Goal: Transaction & Acquisition: Book appointment/travel/reservation

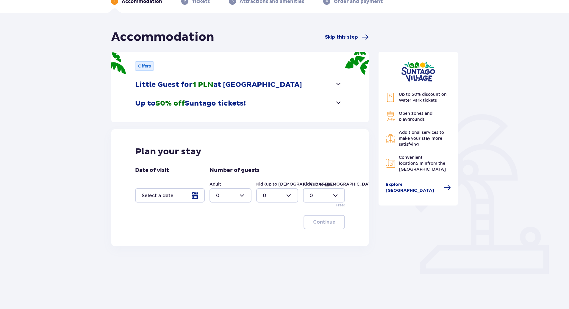
click at [240, 196] on div at bounding box center [231, 195] width 42 height 14
click at [230, 237] on div "2" at bounding box center [230, 238] width 29 height 7
type input "2"
click at [280, 196] on div at bounding box center [277, 195] width 42 height 14
click at [269, 239] on div "2" at bounding box center [277, 238] width 29 height 7
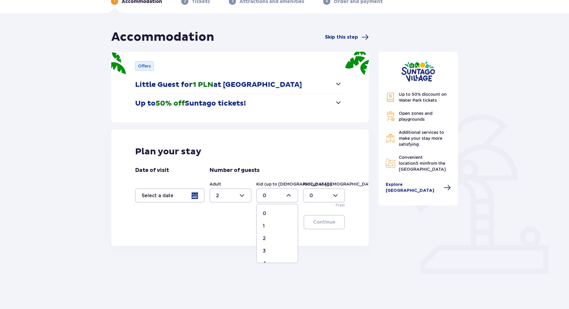
type input "2"
click at [237, 194] on div at bounding box center [231, 195] width 42 height 14
click at [220, 248] on div "3" at bounding box center [230, 251] width 29 height 7
type input "3"
click at [199, 195] on div at bounding box center [170, 195] width 70 height 14
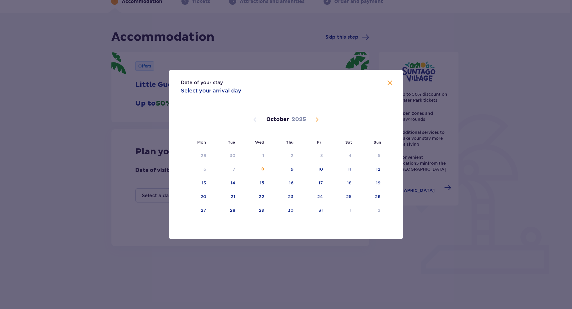
click at [315, 121] on span "Next month" at bounding box center [316, 119] width 7 height 7
click at [315, 120] on span "Next month" at bounding box center [316, 119] width 7 height 7
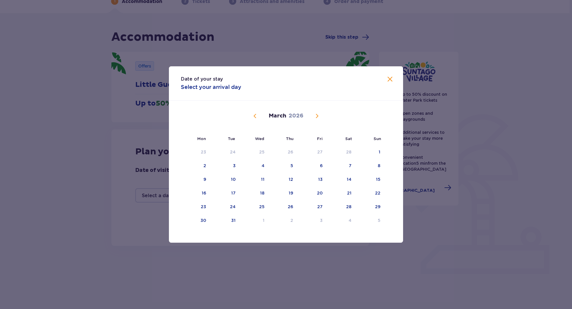
click at [316, 115] on span "Next month" at bounding box center [316, 116] width 7 height 7
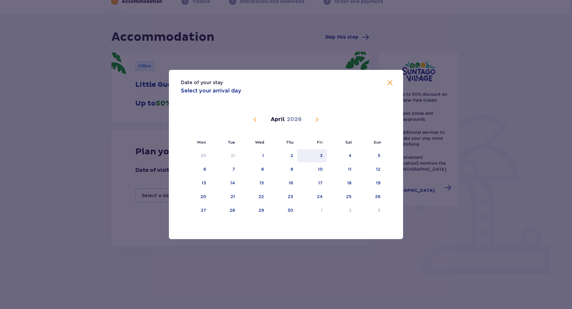
click at [317, 159] on div "3" at bounding box center [311, 155] width 29 height 13
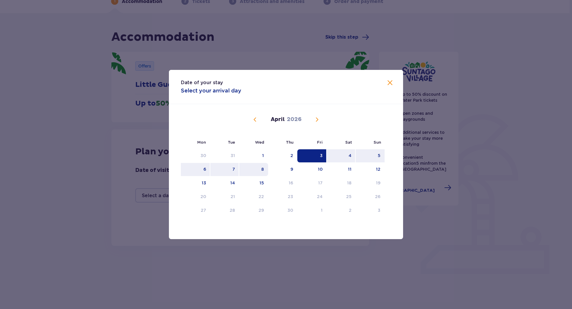
click at [241, 172] on div "8" at bounding box center [253, 169] width 29 height 13
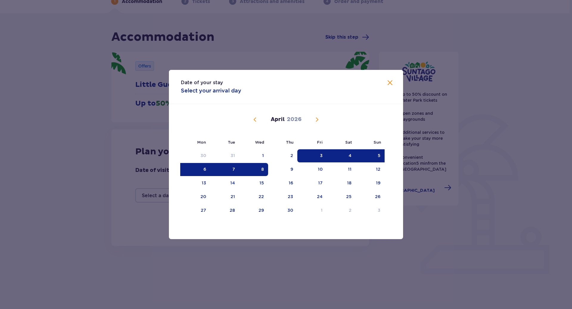
type input "03.04.26 - 08.04.26"
type input "0"
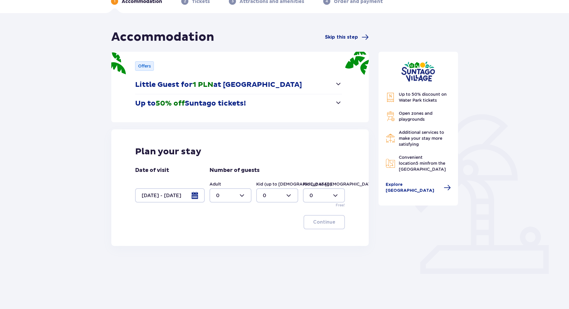
click at [203, 198] on div at bounding box center [170, 195] width 70 height 14
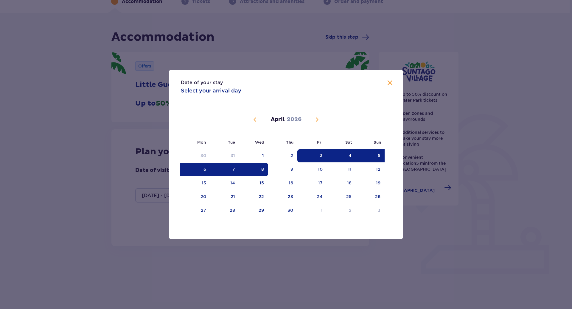
click at [231, 171] on div "7" at bounding box center [224, 169] width 29 height 13
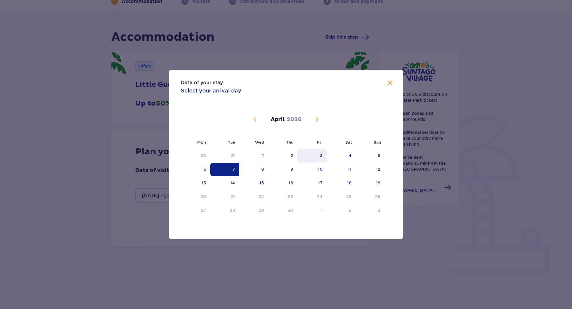
click at [316, 152] on div "3" at bounding box center [311, 155] width 29 height 13
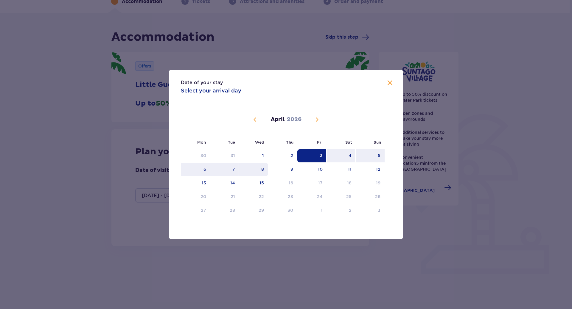
click at [242, 170] on div "8" at bounding box center [253, 169] width 29 height 13
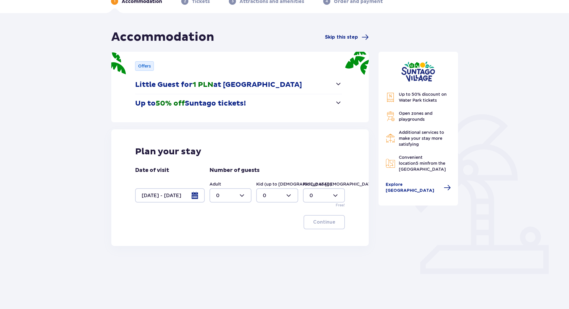
click at [312, 157] on div "Plan your stay" at bounding box center [240, 151] width 210 height 11
click at [194, 194] on div at bounding box center [170, 195] width 70 height 14
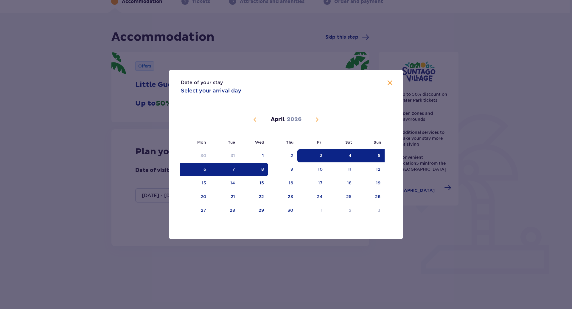
click at [308, 156] on div "3" at bounding box center [311, 155] width 29 height 13
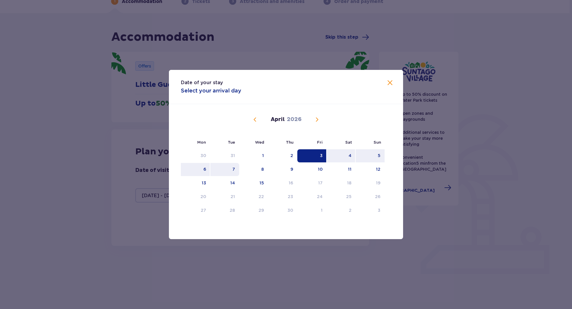
click at [234, 166] on div "7" at bounding box center [224, 169] width 29 height 13
type input "03.04.26 - 07.04.26"
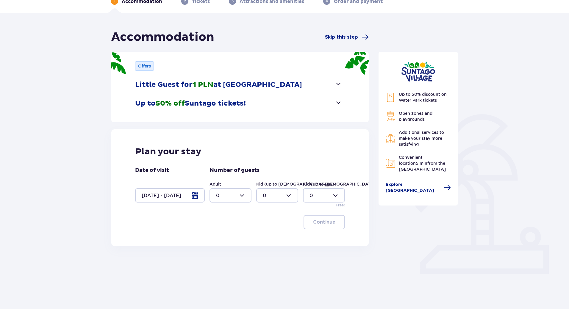
click at [136, 220] on div "Continue" at bounding box center [240, 222] width 210 height 14
click at [234, 192] on div at bounding box center [231, 195] width 42 height 14
drag, startPoint x: 224, startPoint y: 239, endPoint x: 221, endPoint y: 249, distance: 10.1
click at [221, 249] on span "0 1 2 3 4 5 6 7 8 9 10 11 12 13 14 15 16 17 18" at bounding box center [231, 234] width 42 height 60
click at [221, 249] on div "3" at bounding box center [230, 251] width 29 height 7
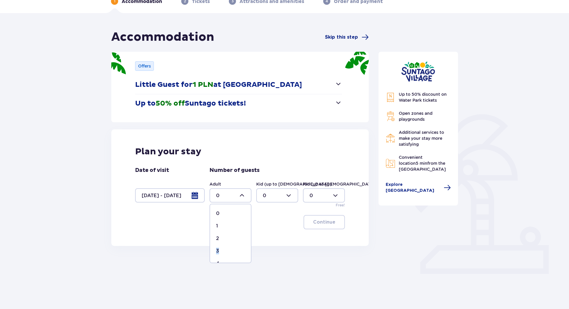
type input "3"
click at [275, 197] on div at bounding box center [277, 195] width 42 height 14
click at [272, 236] on div "2" at bounding box center [277, 238] width 29 height 7
type input "2"
click at [316, 225] on p "Continue" at bounding box center [324, 222] width 22 height 7
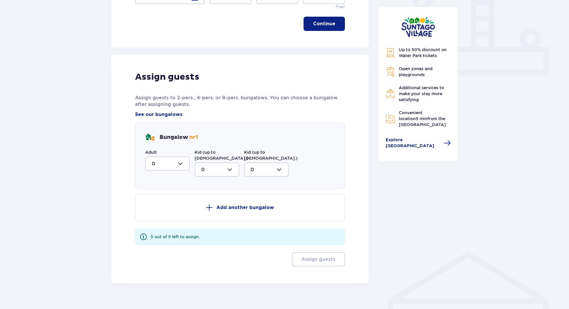
scroll to position [236, 0]
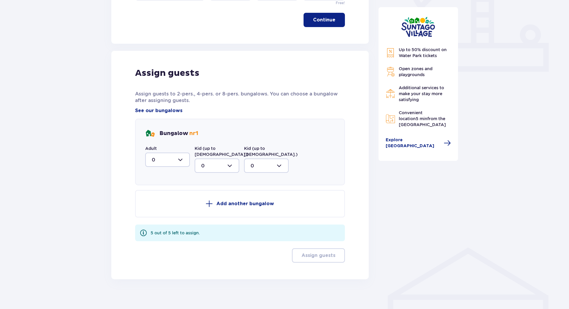
click at [183, 161] on div at bounding box center [167, 160] width 45 height 14
click at [166, 213] on div "3" at bounding box center [168, 215] width 32 height 7
type input "3"
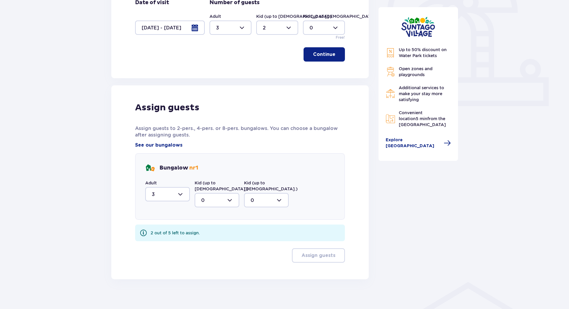
click at [231, 196] on div at bounding box center [217, 200] width 45 height 14
click at [216, 240] on div "2" at bounding box center [217, 243] width 32 height 7
type input "2"
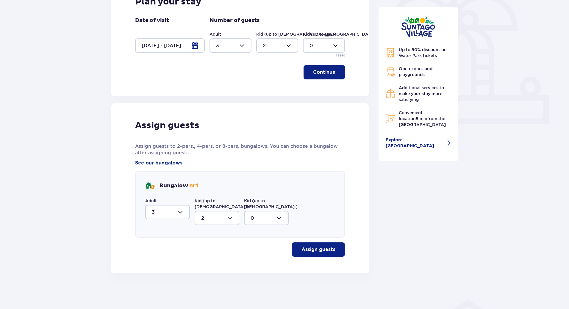
scroll to position [177, 0]
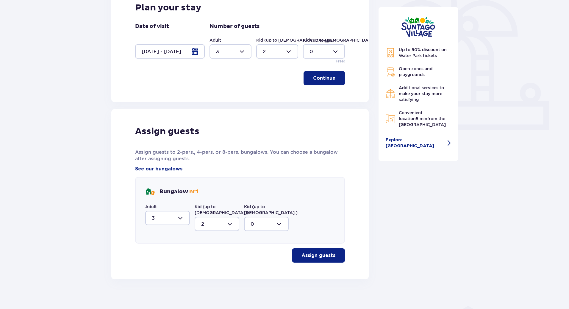
click at [312, 252] on p "Assign guests" at bounding box center [319, 255] width 34 height 7
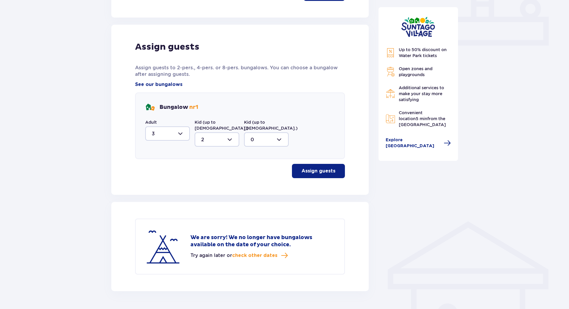
scroll to position [274, 0]
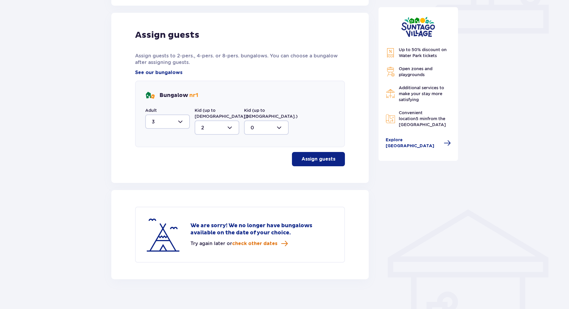
click at [265, 241] on span "check other dates" at bounding box center [254, 244] width 45 height 7
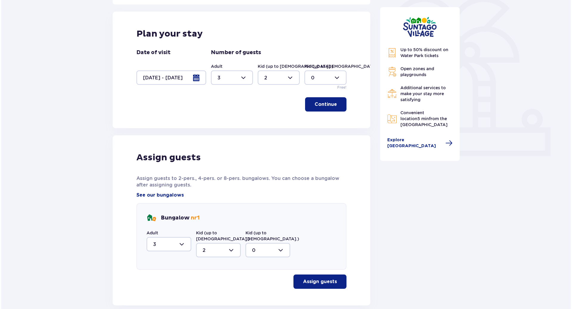
scroll to position [148, 0]
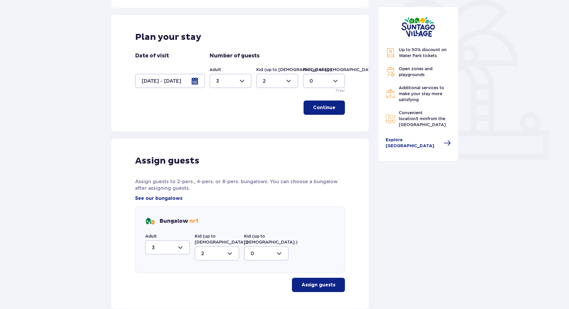
click at [201, 82] on div at bounding box center [170, 81] width 70 height 14
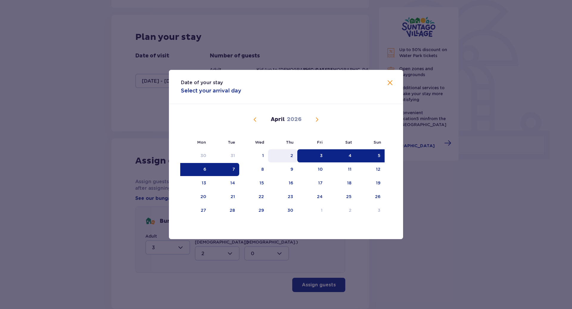
click at [297, 155] on div "2" at bounding box center [282, 155] width 29 height 13
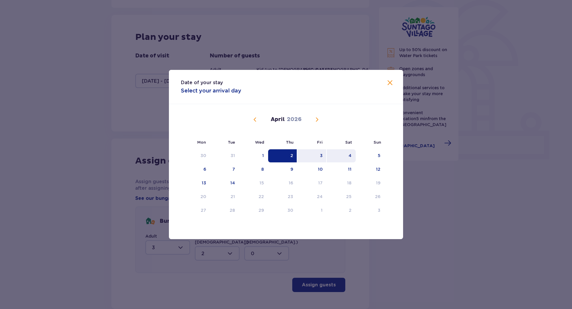
click at [340, 157] on div "4" at bounding box center [341, 155] width 29 height 13
type input "02.04.26 - 04.04.26"
type input "0"
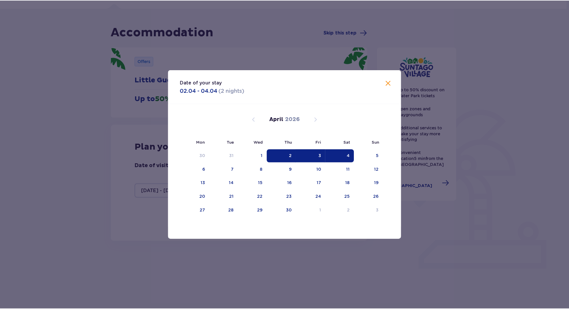
scroll to position [33, 0]
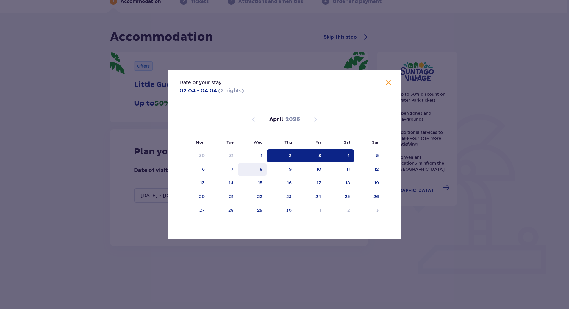
click at [260, 170] on div "Number of guests Adult 0 Kid (up to 12 y.o.) 0 Kid (up to 3 y.o.) 0 Free!" at bounding box center [275, 187] width 135 height 41
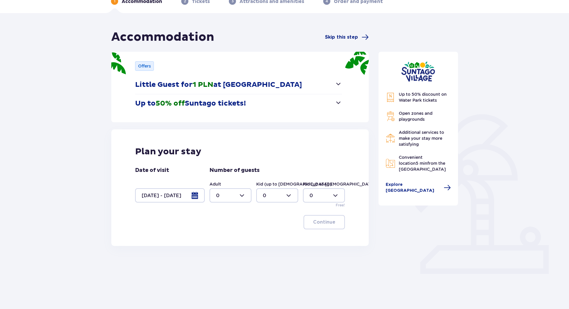
click at [194, 198] on div at bounding box center [170, 195] width 70 height 14
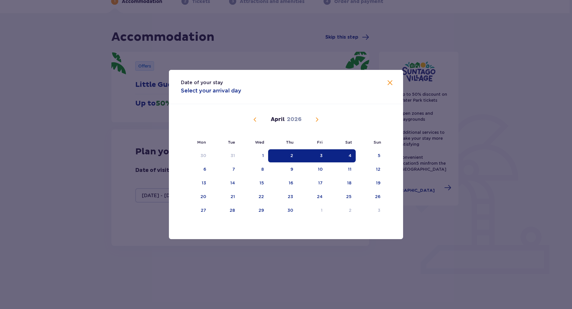
click at [351, 158] on div "4" at bounding box center [349, 156] width 3 height 6
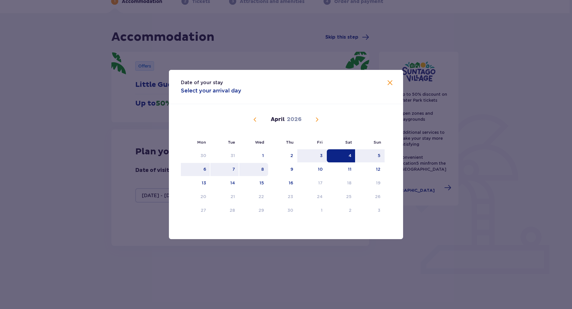
click at [267, 171] on div "8" at bounding box center [253, 169] width 29 height 13
type input "04.04.26 - 08.04.26"
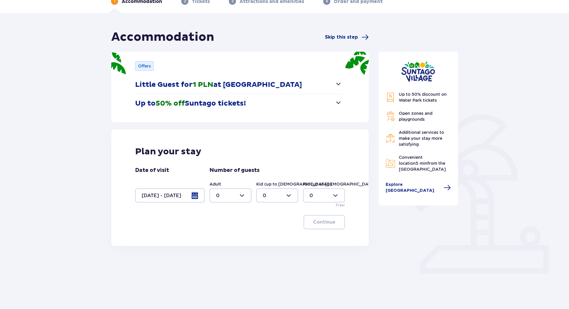
click at [247, 197] on div at bounding box center [231, 195] width 42 height 14
click at [227, 250] on div "3" at bounding box center [230, 251] width 29 height 7
type input "3"
click at [280, 196] on div at bounding box center [277, 195] width 42 height 14
click at [267, 241] on div "2" at bounding box center [277, 238] width 29 height 7
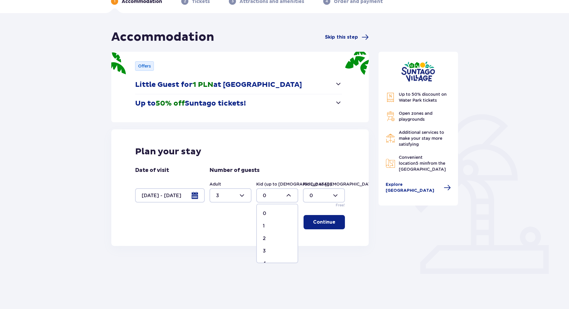
type input "2"
click at [318, 224] on p "Continue" at bounding box center [324, 222] width 22 height 7
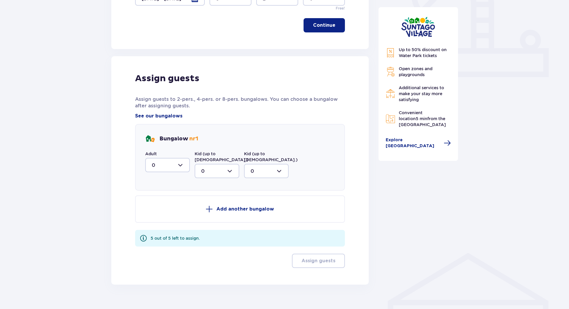
scroll to position [236, 0]
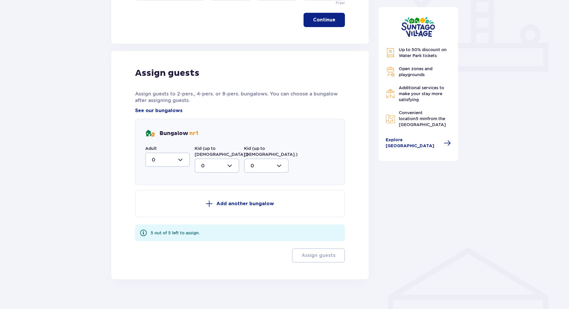
click at [182, 161] on div at bounding box center [167, 160] width 45 height 14
drag, startPoint x: 163, startPoint y: 214, endPoint x: 181, endPoint y: 199, distance: 23.1
click at [163, 214] on div "3" at bounding box center [168, 215] width 32 height 7
type input "3"
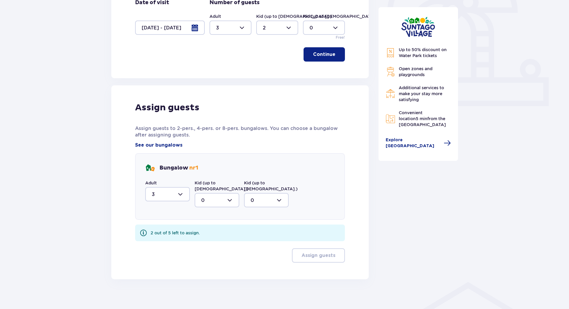
click at [229, 201] on div at bounding box center [217, 200] width 45 height 14
click at [210, 240] on div "2" at bounding box center [217, 243] width 32 height 7
type input "2"
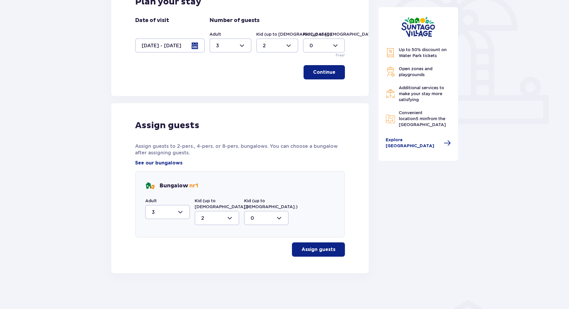
scroll to position [177, 0]
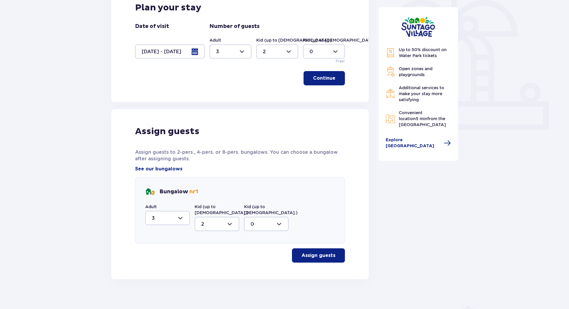
click at [316, 252] on p "Assign guests" at bounding box center [319, 255] width 34 height 7
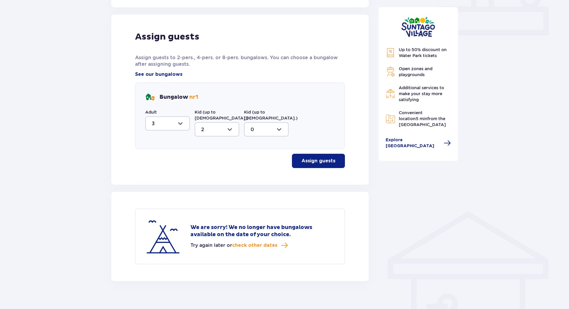
scroll to position [274, 0]
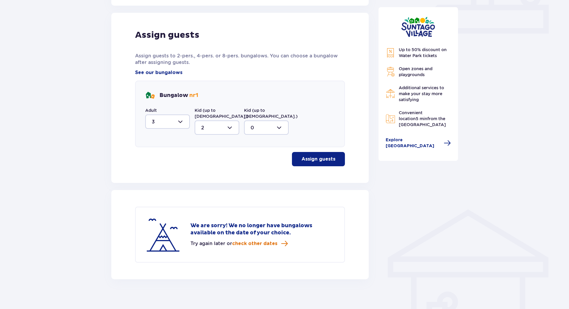
click at [253, 241] on span "check other dates" at bounding box center [254, 244] width 45 height 7
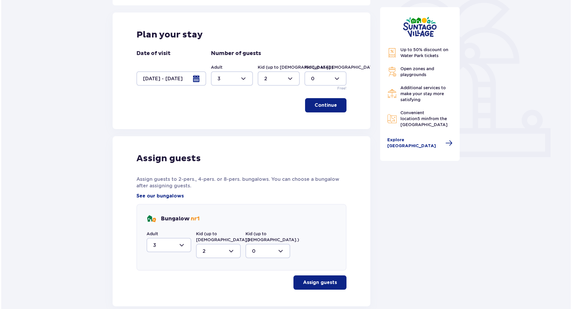
scroll to position [148, 0]
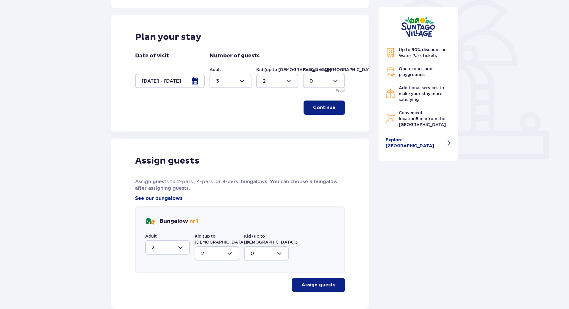
click at [200, 87] on div at bounding box center [170, 81] width 70 height 14
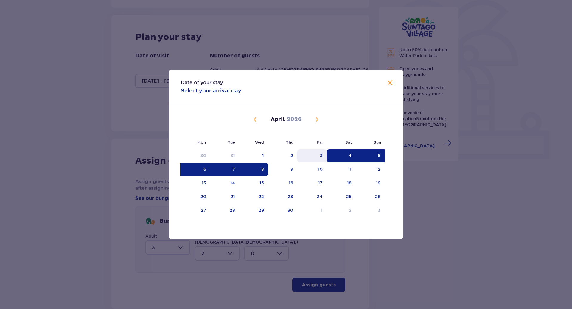
click at [324, 155] on div "3" at bounding box center [311, 155] width 29 height 13
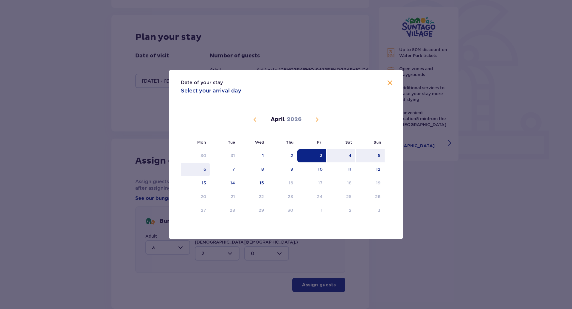
drag, startPoint x: 232, startPoint y: 169, endPoint x: 203, endPoint y: 167, distance: 28.4
click at [203, 169] on tr "6 7 8 9 10 11 12" at bounding box center [283, 169] width 204 height 13
click at [203, 167] on div "6" at bounding box center [204, 169] width 3 height 6
type input "03.04.26 - 06.04.26"
type input "0"
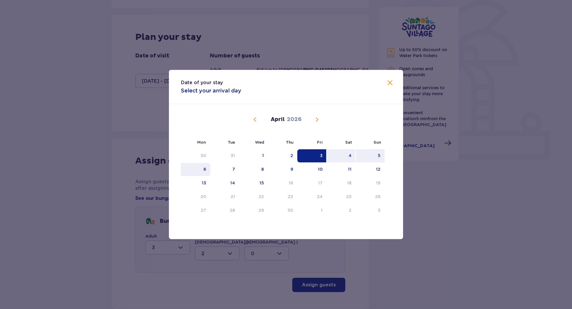
type input "0"
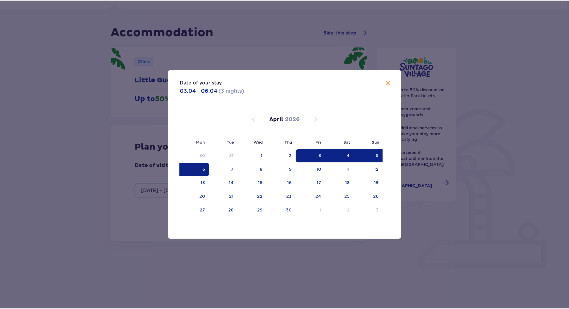
scroll to position [33, 0]
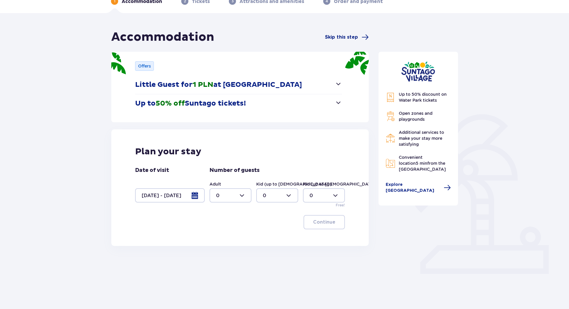
click at [245, 197] on div at bounding box center [231, 195] width 42 height 14
drag, startPoint x: 226, startPoint y: 246, endPoint x: 225, endPoint y: 249, distance: 3.4
click at [225, 249] on span "3" at bounding box center [230, 251] width 41 height 13
type input "3"
click at [276, 196] on div at bounding box center [277, 195] width 42 height 14
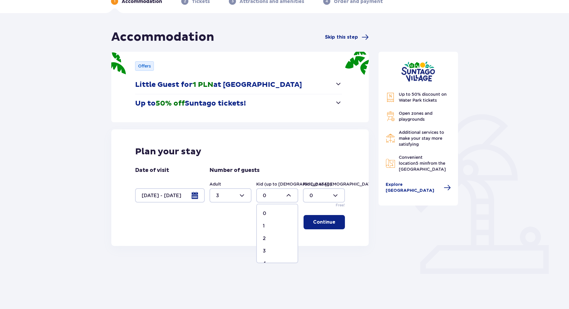
click at [268, 238] on div "2" at bounding box center [277, 238] width 29 height 7
type input "2"
click at [325, 221] on p "Continue" at bounding box center [324, 222] width 22 height 7
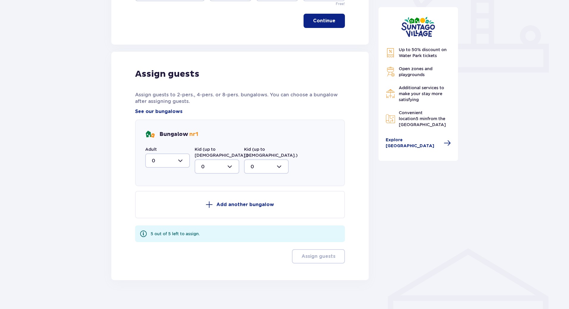
scroll to position [236, 0]
click at [175, 159] on div at bounding box center [167, 160] width 45 height 14
click at [163, 213] on div "3" at bounding box center [168, 215] width 32 height 7
type input "3"
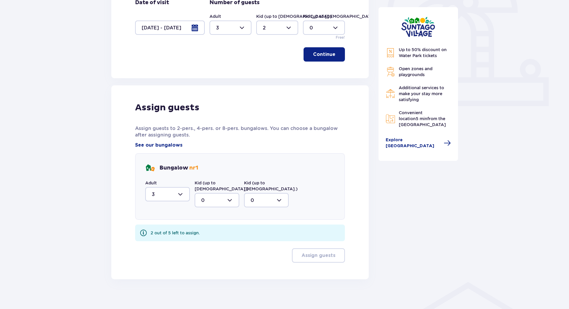
click at [227, 193] on div at bounding box center [217, 200] width 45 height 14
click at [214, 240] on div "2" at bounding box center [217, 243] width 32 height 7
type input "2"
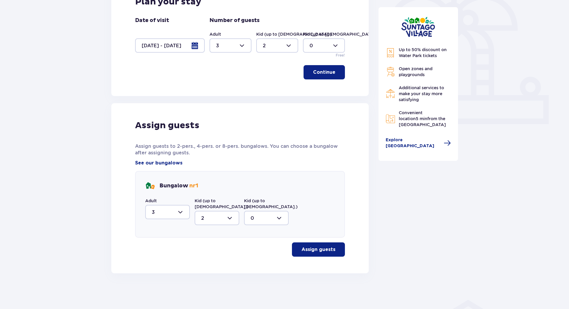
scroll to position [177, 0]
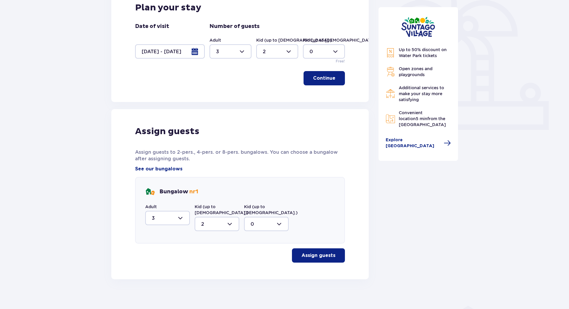
click at [275, 217] on div at bounding box center [266, 224] width 45 height 14
click at [322, 252] on p "Assign guests" at bounding box center [319, 255] width 34 height 7
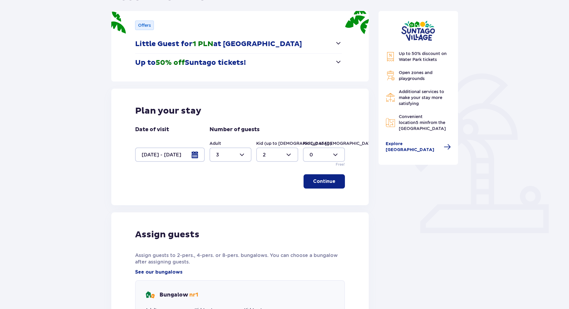
scroll to position [65, 0]
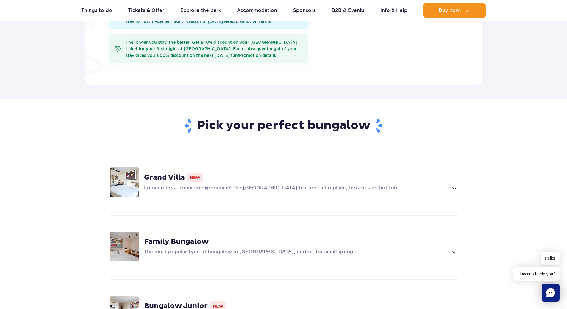
click at [176, 173] on strong "Grand Villa" at bounding box center [164, 177] width 41 height 9
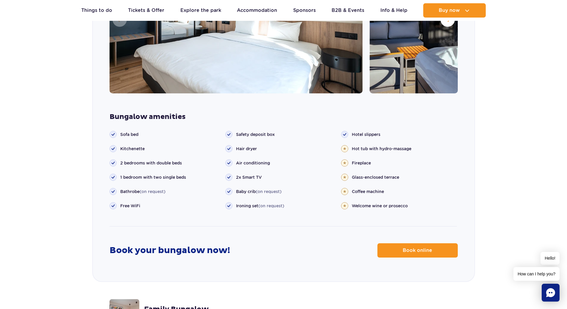
scroll to position [731, 0]
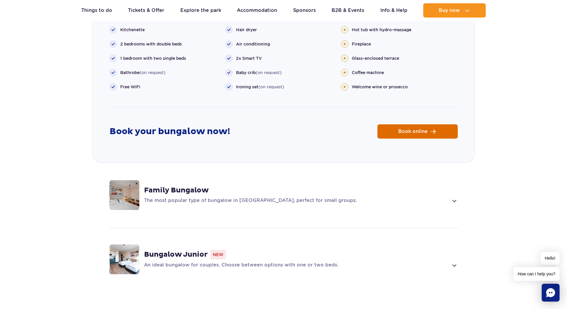
click at [422, 129] on span "Book online" at bounding box center [412, 131] width 29 height 5
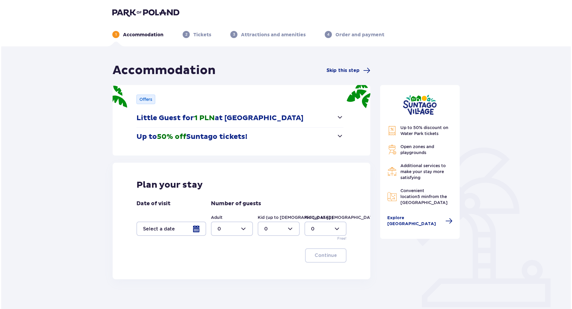
scroll to position [33, 0]
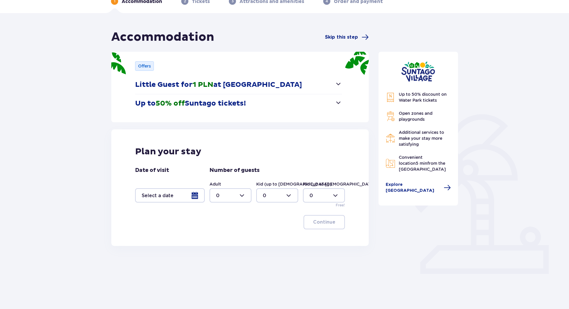
click at [196, 198] on div at bounding box center [170, 195] width 70 height 14
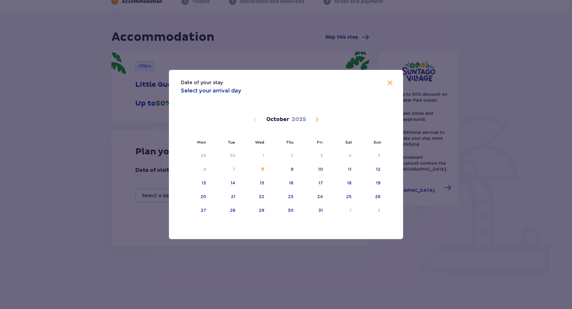
click at [320, 118] on span "Next month" at bounding box center [316, 119] width 7 height 7
click at [311, 118] on div "January 2026" at bounding box center [285, 119] width 197 height 7
click at [314, 119] on span "Next month" at bounding box center [316, 119] width 7 height 7
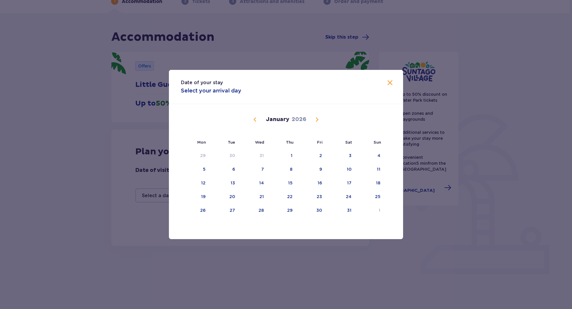
click at [314, 119] on span "Next month" at bounding box center [316, 119] width 7 height 7
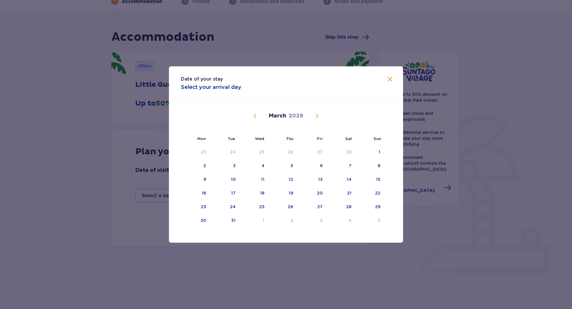
click at [315, 119] on span "Next month" at bounding box center [316, 116] width 7 height 7
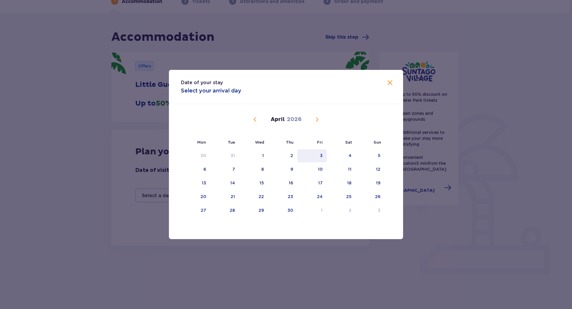
click at [314, 156] on div "3" at bounding box center [311, 155] width 29 height 13
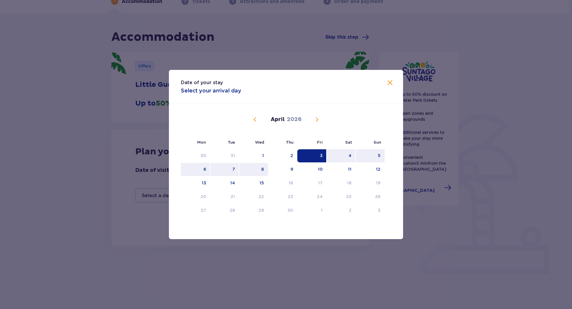
click at [239, 169] on td "8" at bounding box center [253, 169] width 29 height 13
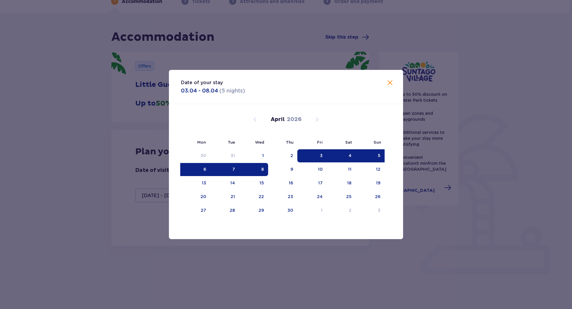
type input "03.04.26 - 08.04.26"
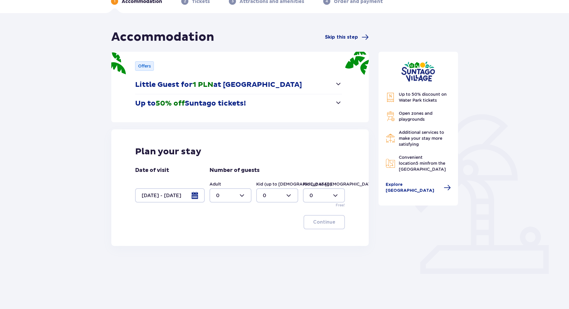
click at [247, 205] on div "Adult 0 Kid (up to 12 y.o.) 0 Kid (up to 3 y.o.) 0 Free!" at bounding box center [277, 194] width 135 height 27
click at [247, 200] on div at bounding box center [231, 195] width 42 height 14
click at [228, 250] on div "3" at bounding box center [230, 251] width 29 height 7
type input "3"
click at [278, 191] on div at bounding box center [277, 195] width 42 height 14
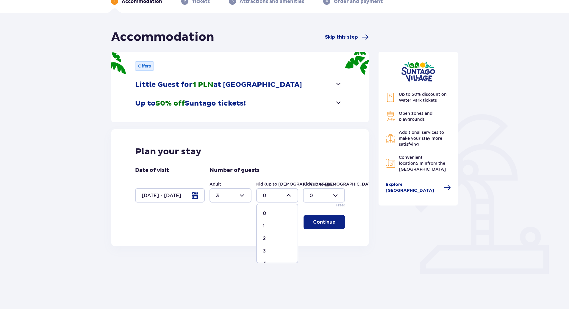
click at [266, 239] on div "2" at bounding box center [277, 238] width 29 height 7
type input "2"
click at [333, 224] on span "button" at bounding box center [336, 222] width 7 height 7
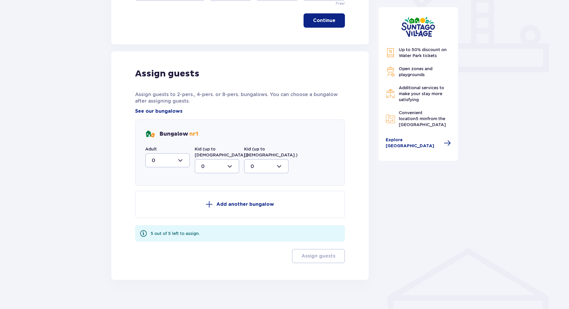
scroll to position [236, 0]
click at [194, 163] on div "Adult 0 Kid (up to 12 y.o.) 0 Kid (up to 3 y.o.) 0" at bounding box center [217, 159] width 144 height 27
click at [188, 162] on div at bounding box center [167, 160] width 45 height 14
click at [170, 202] on div "2" at bounding box center [168, 203] width 32 height 7
type input "2"
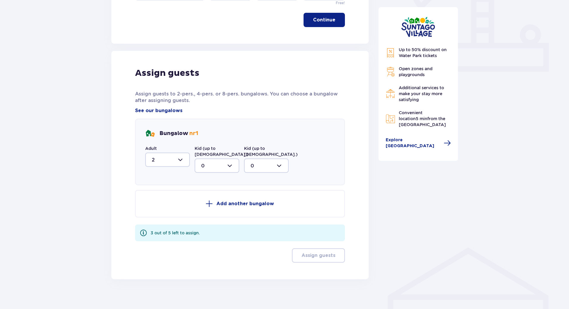
click at [221, 164] on div at bounding box center [217, 166] width 45 height 14
click at [212, 206] on div "2" at bounding box center [217, 209] width 32 height 7
type input "2"
click at [174, 157] on div at bounding box center [167, 160] width 45 height 14
click at [166, 213] on div "3" at bounding box center [168, 215] width 32 height 7
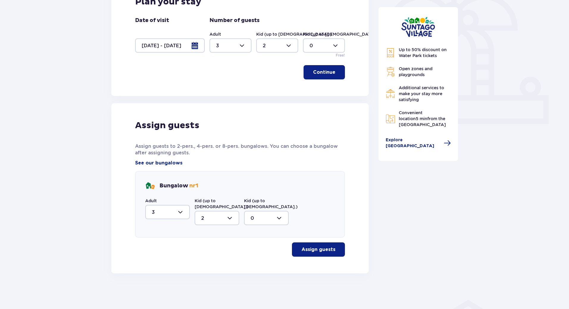
scroll to position [177, 0]
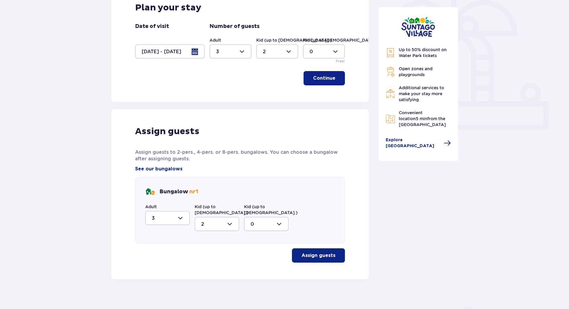
click at [310, 254] on button "Assign guests" at bounding box center [318, 256] width 53 height 14
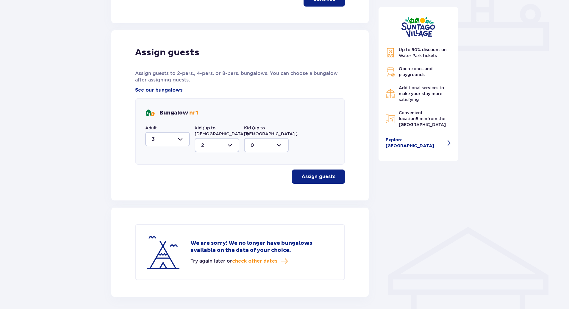
scroll to position [274, 0]
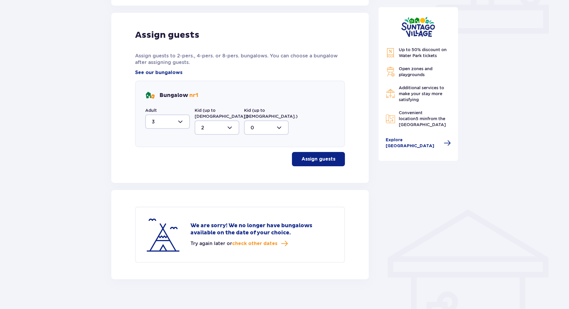
click at [180, 118] on div at bounding box center [167, 122] width 45 height 14
click at [164, 78] on div "1" at bounding box center [168, 78] width 32 height 7
type input "1"
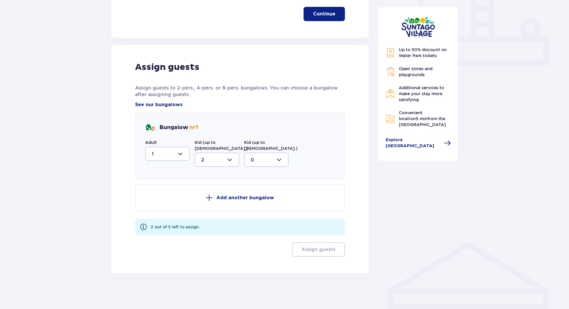
scroll to position [236, 0]
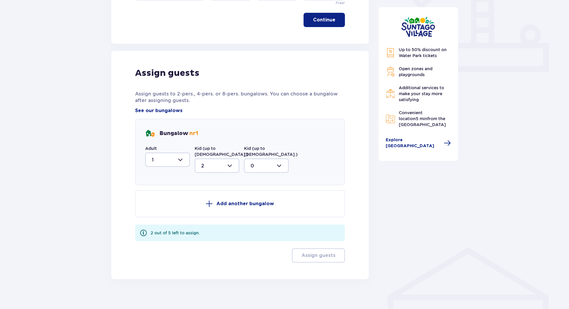
click at [246, 201] on p "Add another bungalow" at bounding box center [245, 204] width 58 height 7
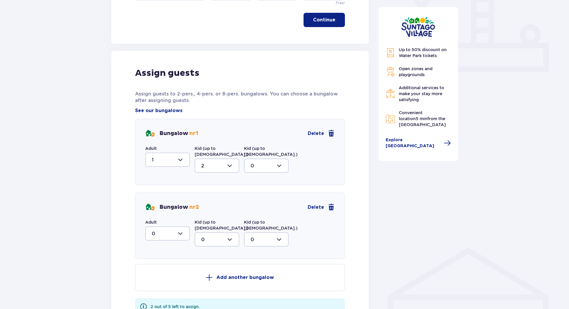
drag, startPoint x: 181, startPoint y: 228, endPoint x: 180, endPoint y: 231, distance: 3.1
click at [181, 230] on div at bounding box center [167, 234] width 45 height 14
click at [165, 274] on div "2" at bounding box center [168, 277] width 32 height 7
type input "2"
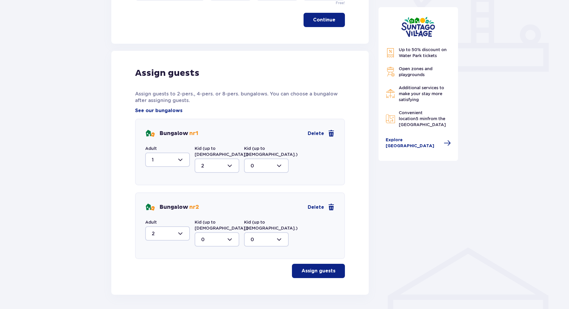
click at [317, 268] on p "Assign guests" at bounding box center [319, 271] width 34 height 7
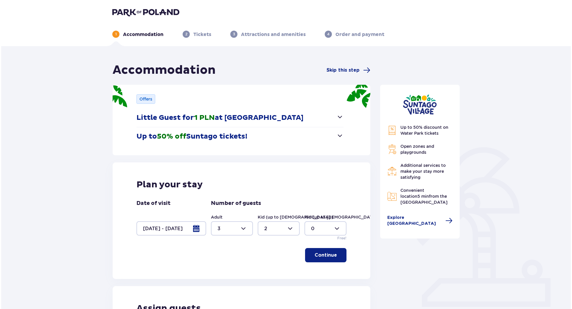
scroll to position [0, 0]
click at [216, 137] on p "Up to 50% off Suntago tickets!" at bounding box center [190, 136] width 111 height 9
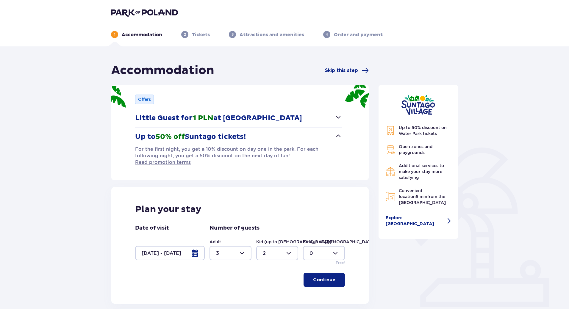
click at [250, 113] on button "Little Guest for 1 PLN at Suntago Village" at bounding box center [238, 118] width 207 height 18
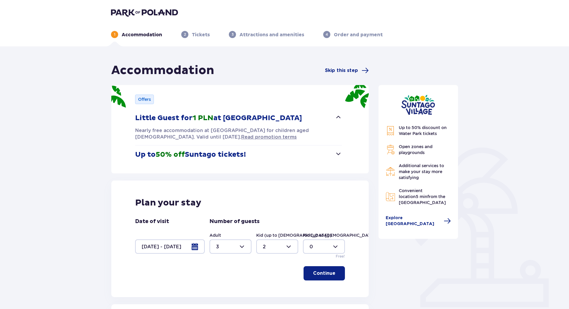
click at [227, 152] on p "Up to 50% off Suntago tickets!" at bounding box center [190, 154] width 111 height 9
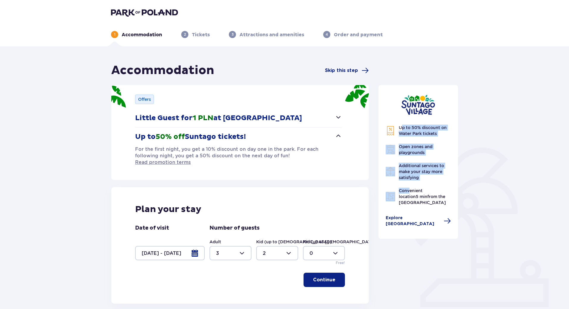
drag, startPoint x: 403, startPoint y: 132, endPoint x: 414, endPoint y: 191, distance: 60.4
click at [414, 191] on div "Up to 50% discount on Water Park tickets Open zones and playgrounds Additional …" at bounding box center [418, 165] width 65 height 81
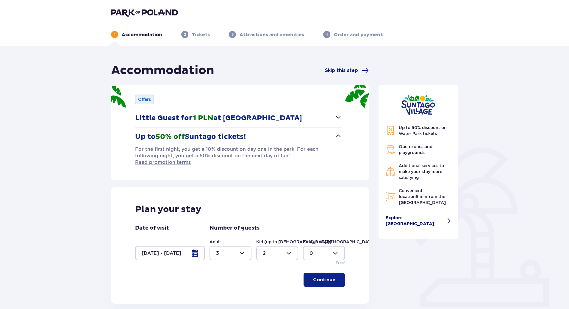
click at [426, 221] on span "Explore Suntago Village" at bounding box center [413, 221] width 55 height 12
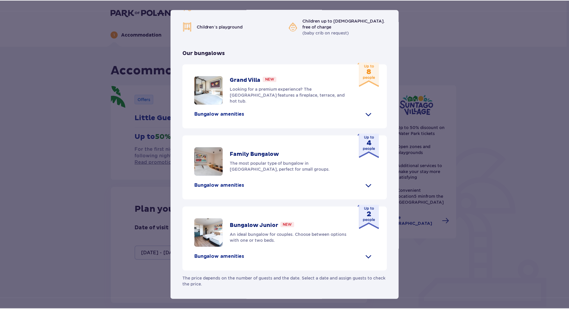
scroll to position [216, 0]
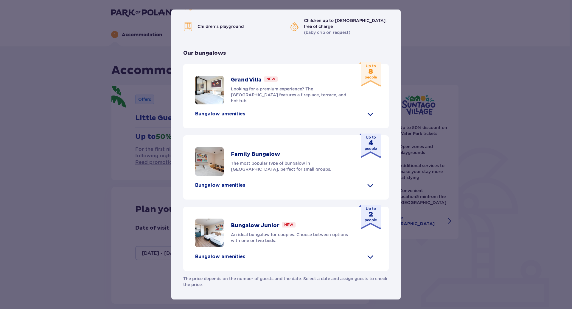
click at [369, 112] on span at bounding box center [370, 114] width 10 height 10
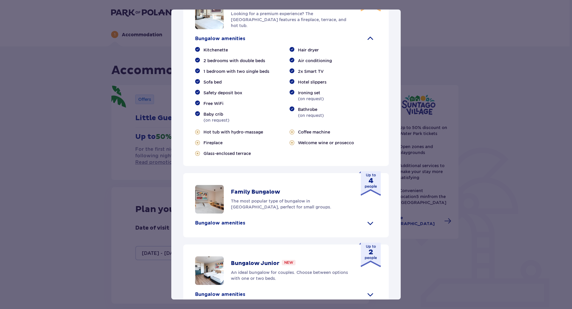
click at [369, 43] on span at bounding box center [370, 39] width 10 height 10
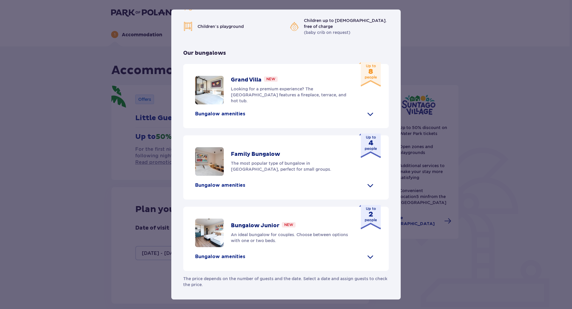
click at [257, 152] on p "Family Bungalow" at bounding box center [255, 154] width 49 height 7
click at [217, 171] on img at bounding box center [209, 161] width 29 height 29
click at [127, 152] on div "Suntago Village Suntago Village is the perfect place for fans tropical climate …" at bounding box center [286, 154] width 572 height 309
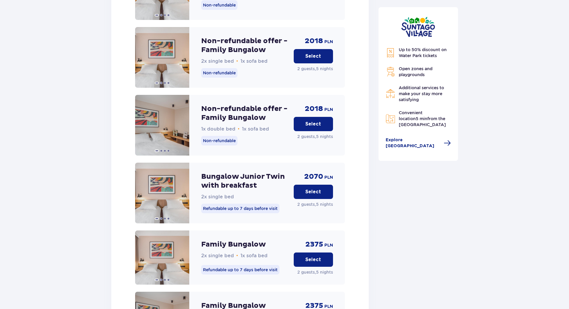
scroll to position [1310, 0]
